Goal: Find specific page/section: Find specific page/section

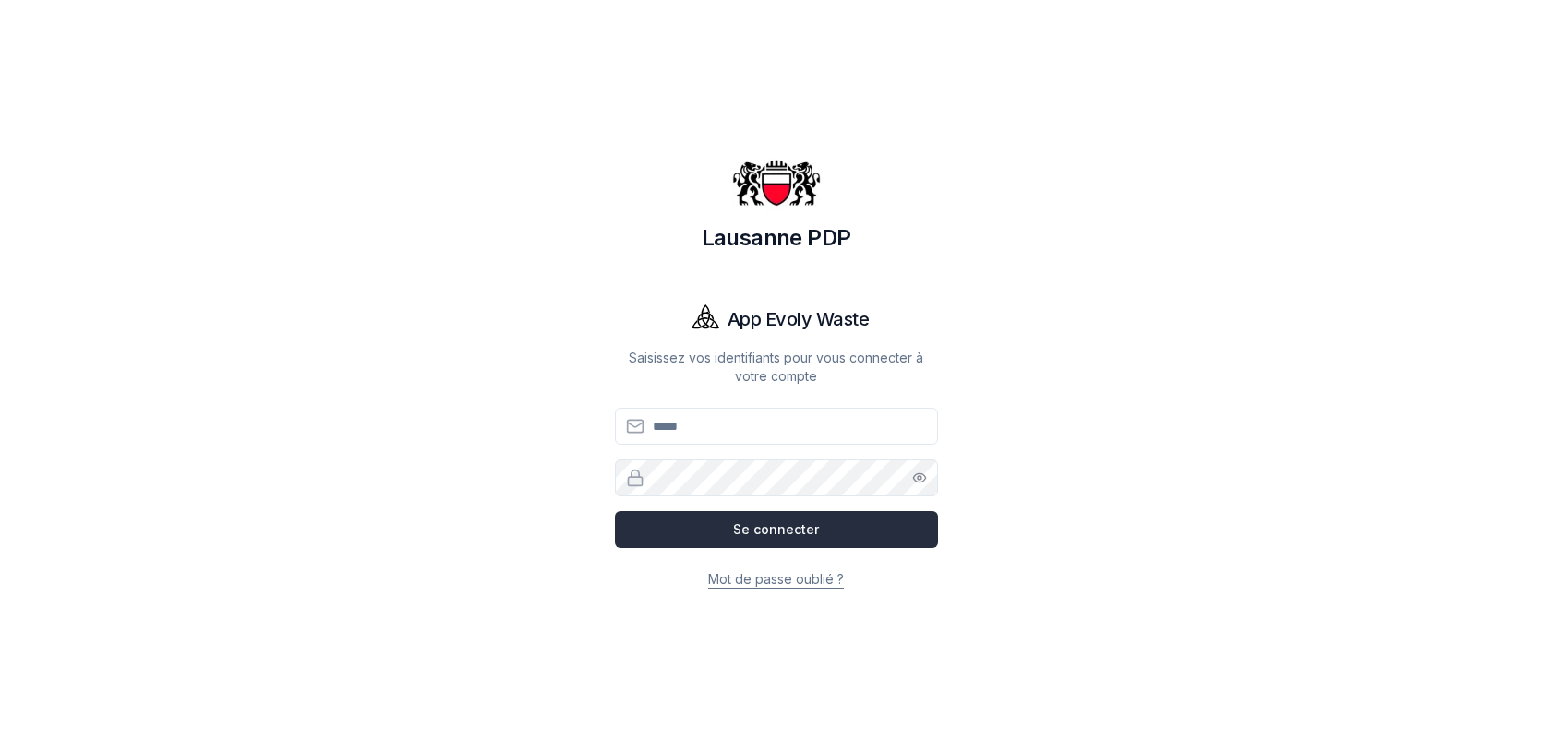
type input "**********"
click at [799, 527] on button "Se connecter" at bounding box center [776, 529] width 323 height 37
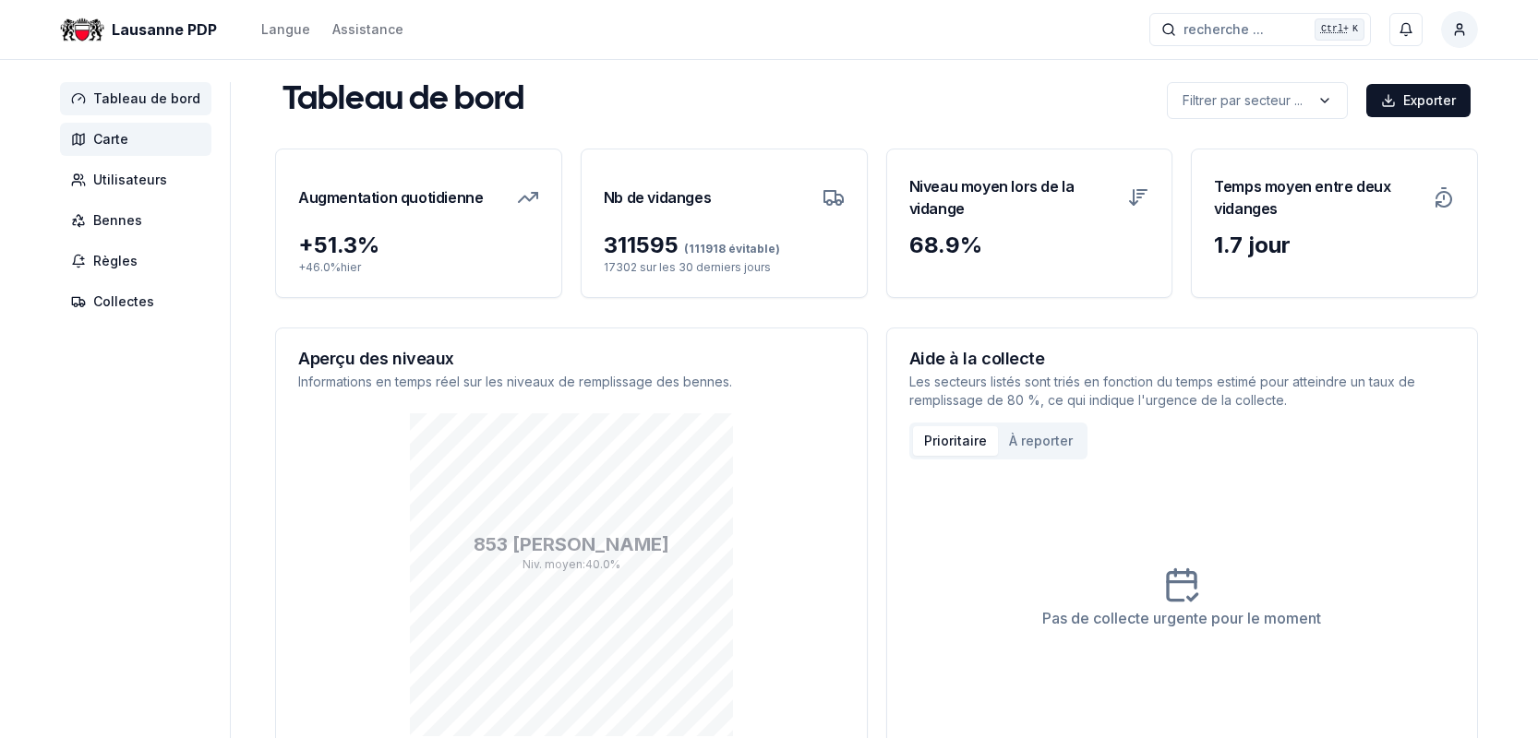
click at [122, 142] on span "Carte" at bounding box center [110, 139] width 35 height 18
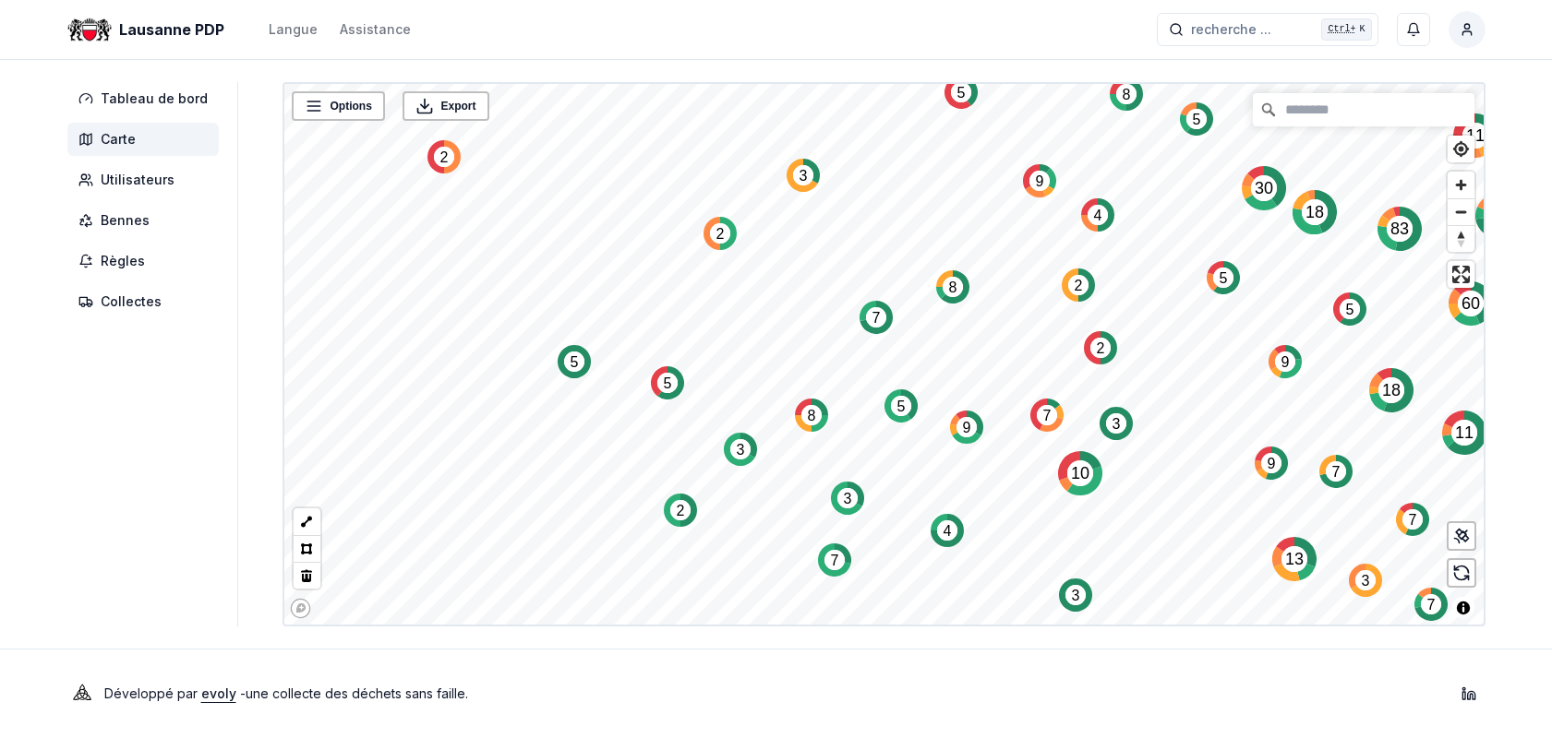
drag, startPoint x: 1088, startPoint y: 385, endPoint x: 1062, endPoint y: 483, distance: 101.2
click at [1062, 483] on icon "Map marker" at bounding box center [1066, 484] width 14 height 14
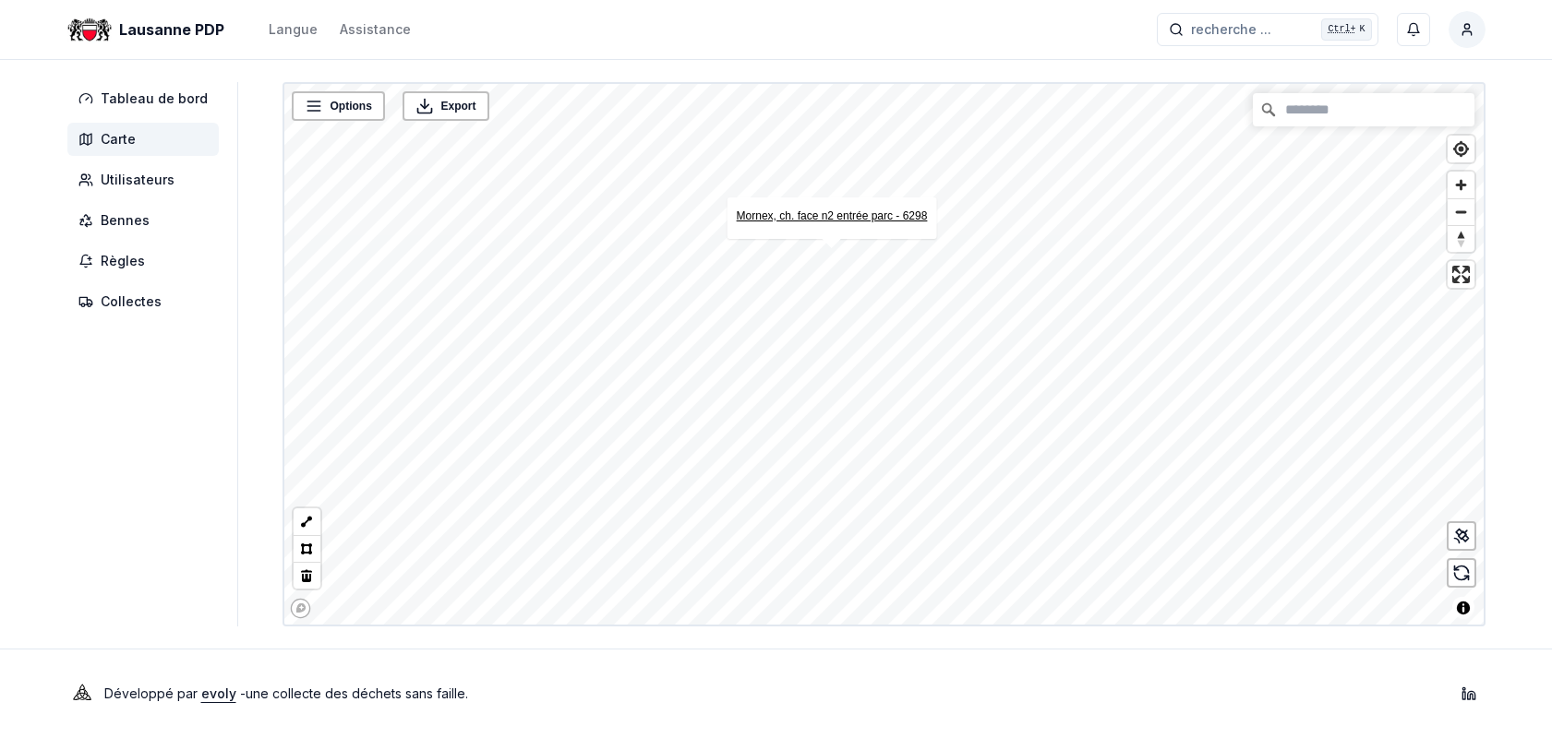
click at [832, 214] on link "Mornex, ch. face n2 entrée parc - 6298" at bounding box center [831, 216] width 191 height 13
